Goal: Information Seeking & Learning: Check status

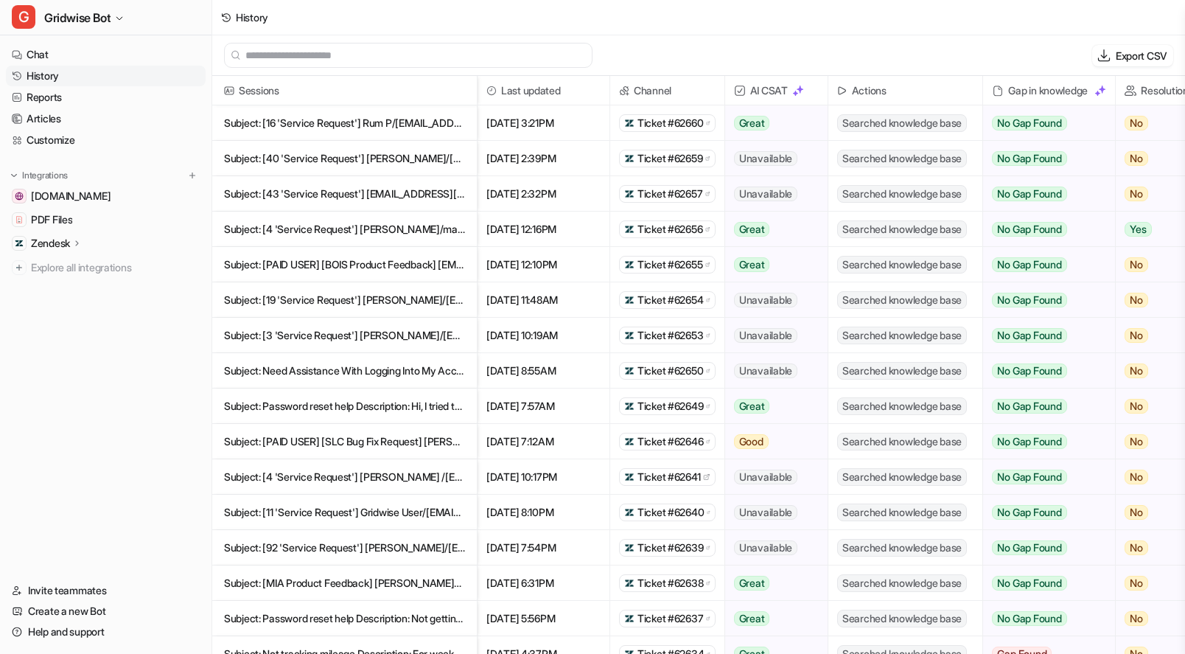
click at [371, 165] on p "Subject: [40 'Service Request'] [PERSON_NAME]/[EMAIL_ADDRESS][DOMAIN_NAME]> Des…" at bounding box center [344, 158] width 241 height 35
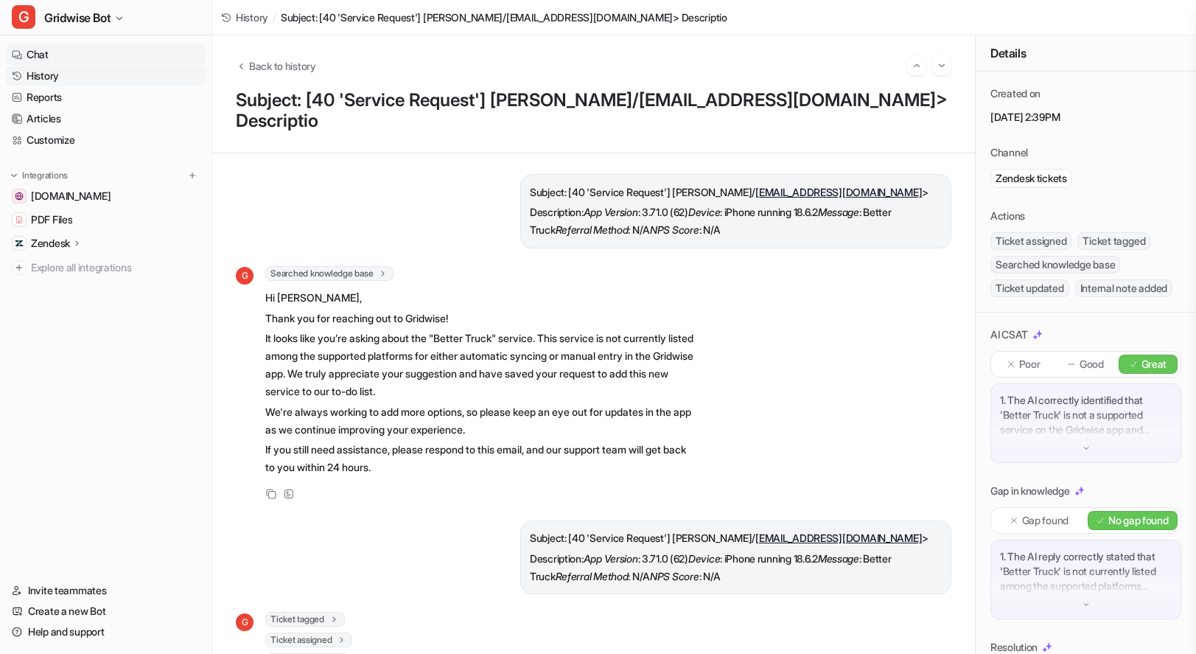
click at [36, 58] on link "Chat" at bounding box center [106, 54] width 200 height 21
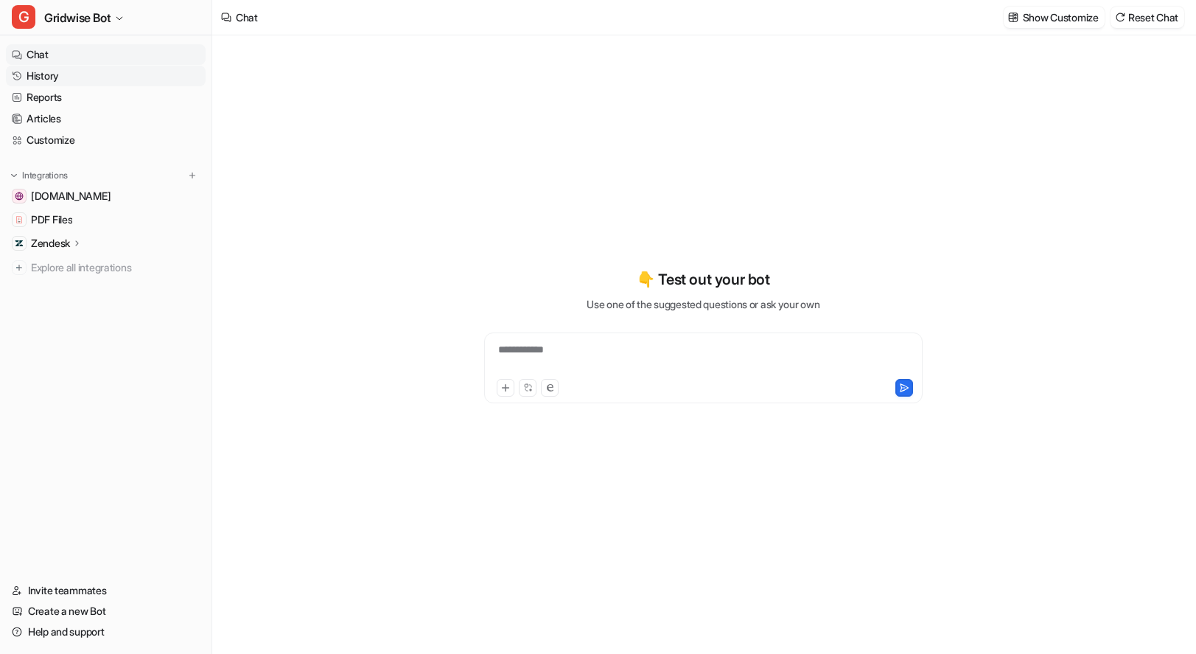
click at [78, 80] on link "History" at bounding box center [106, 76] width 200 height 21
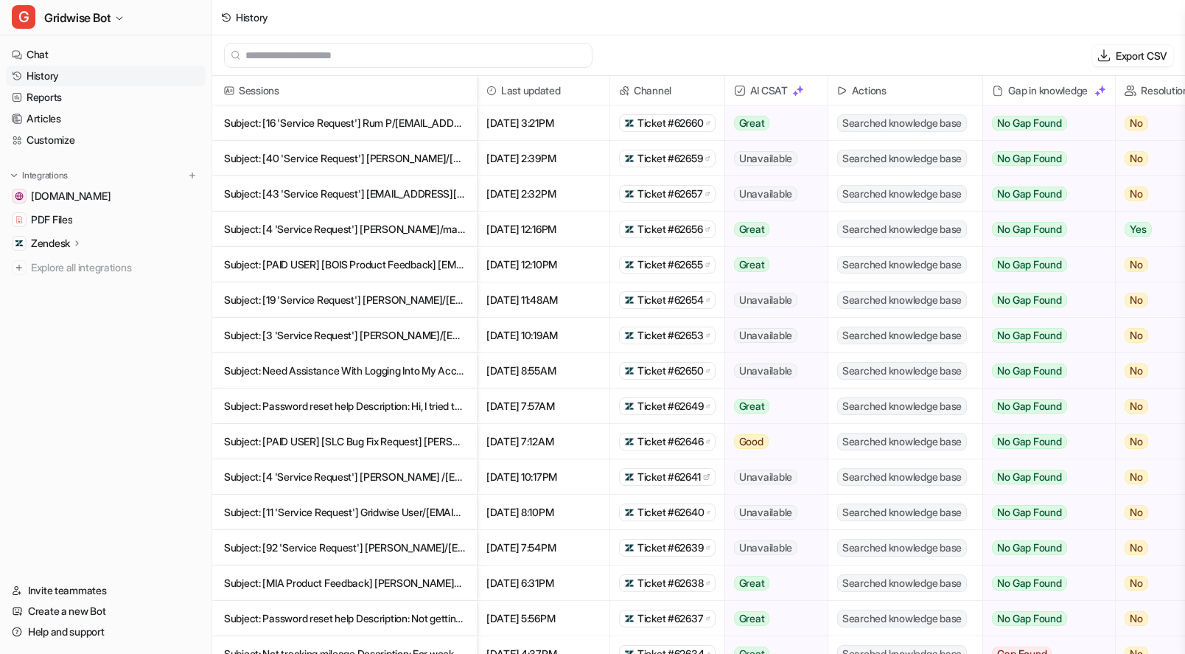
click at [110, 500] on nav "Chat History Reports Articles Customize Integrations [DOMAIN_NAME] PDF Files Ze…" at bounding box center [106, 303] width 212 height 530
